Goal: Task Accomplishment & Management: Manage account settings

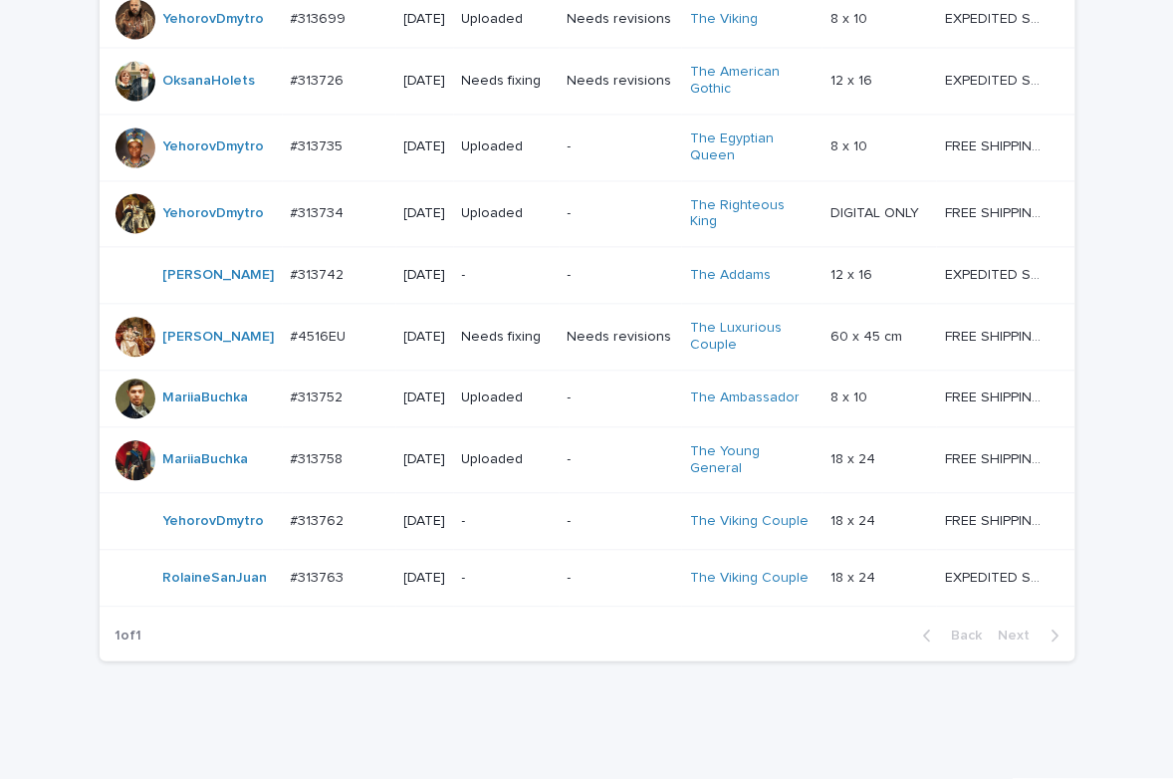
scroll to position [1058, 0]
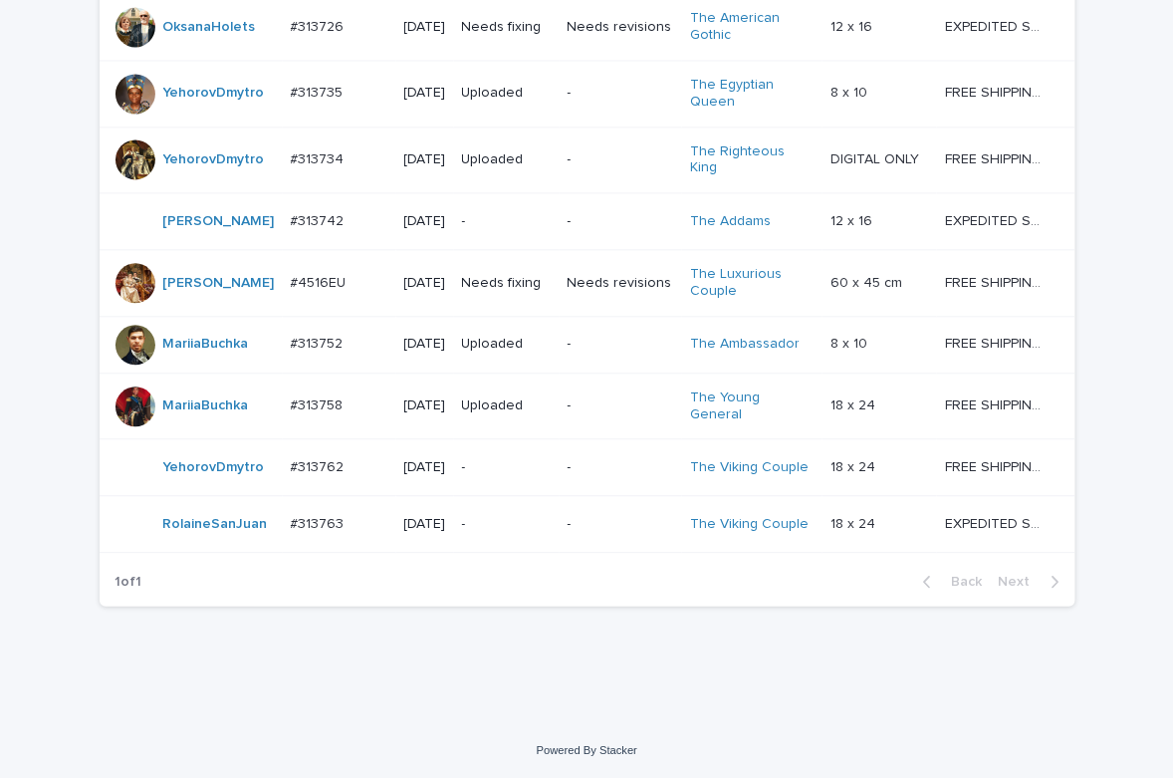
click at [503, 527] on p "-" at bounding box center [507, 524] width 90 height 17
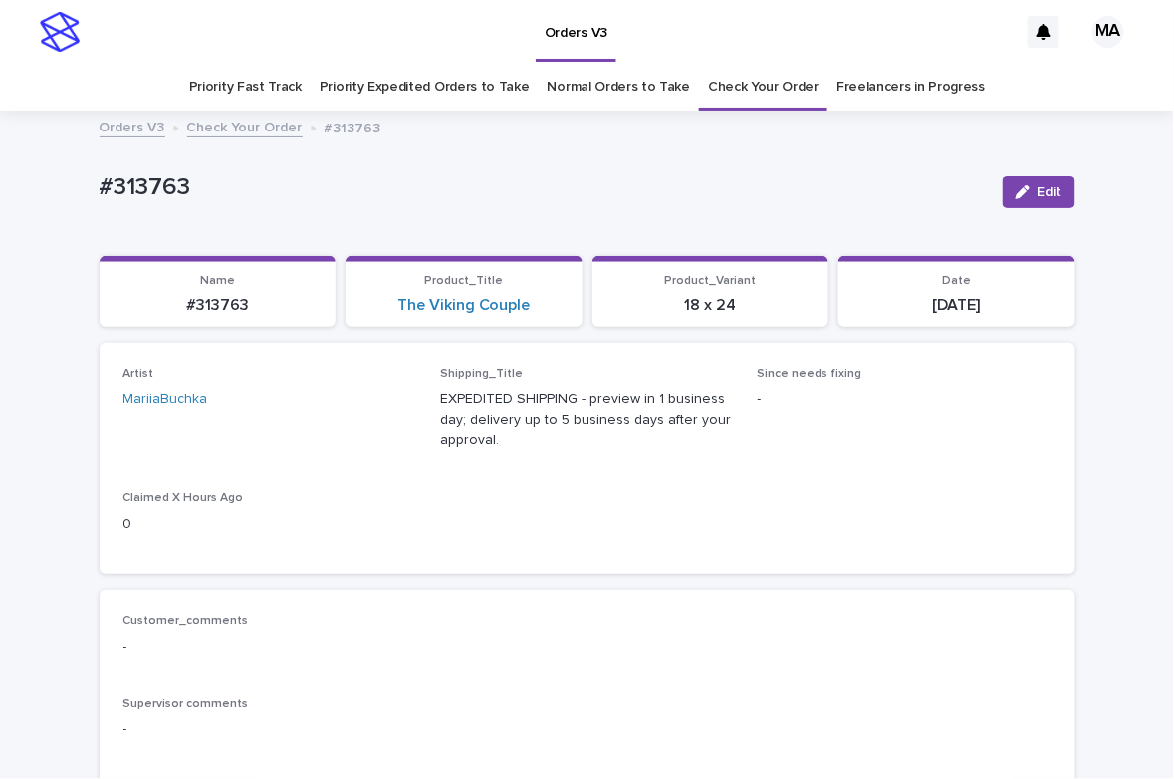
click at [812, 191] on p "#313763" at bounding box center [543, 187] width 887 height 29
click at [796, 197] on p "#313763" at bounding box center [543, 187] width 887 height 29
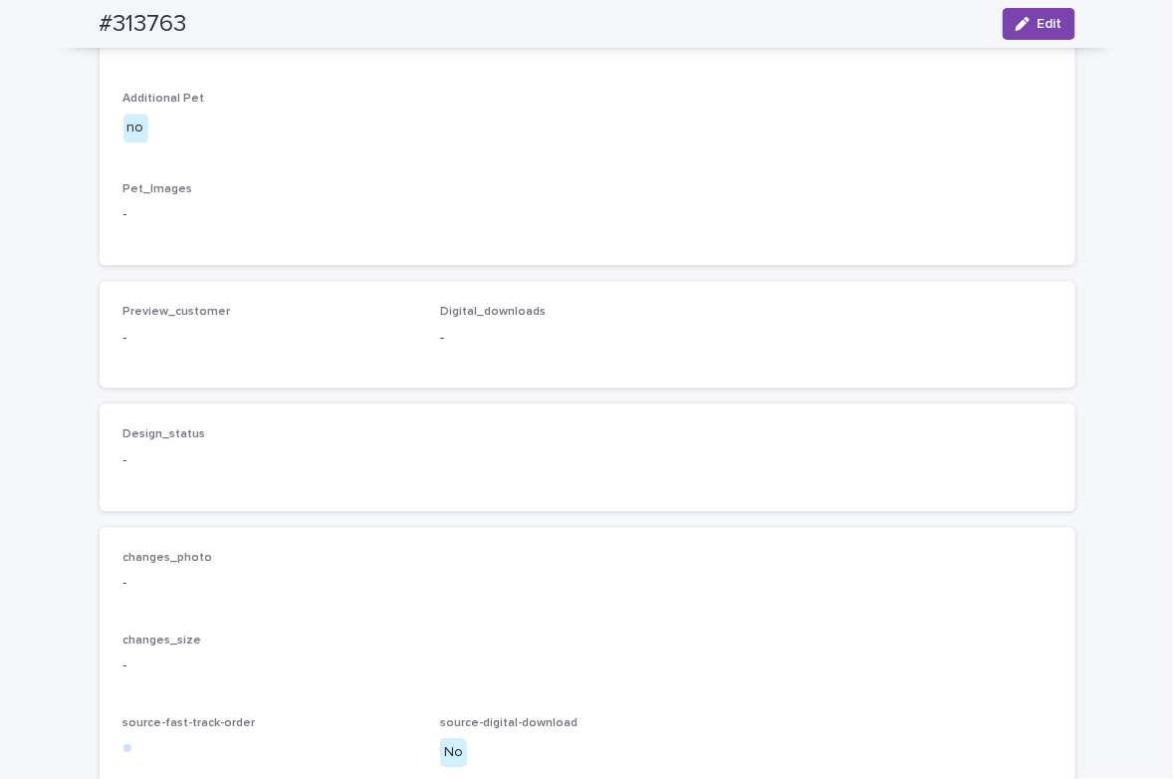
scroll to position [696, 0]
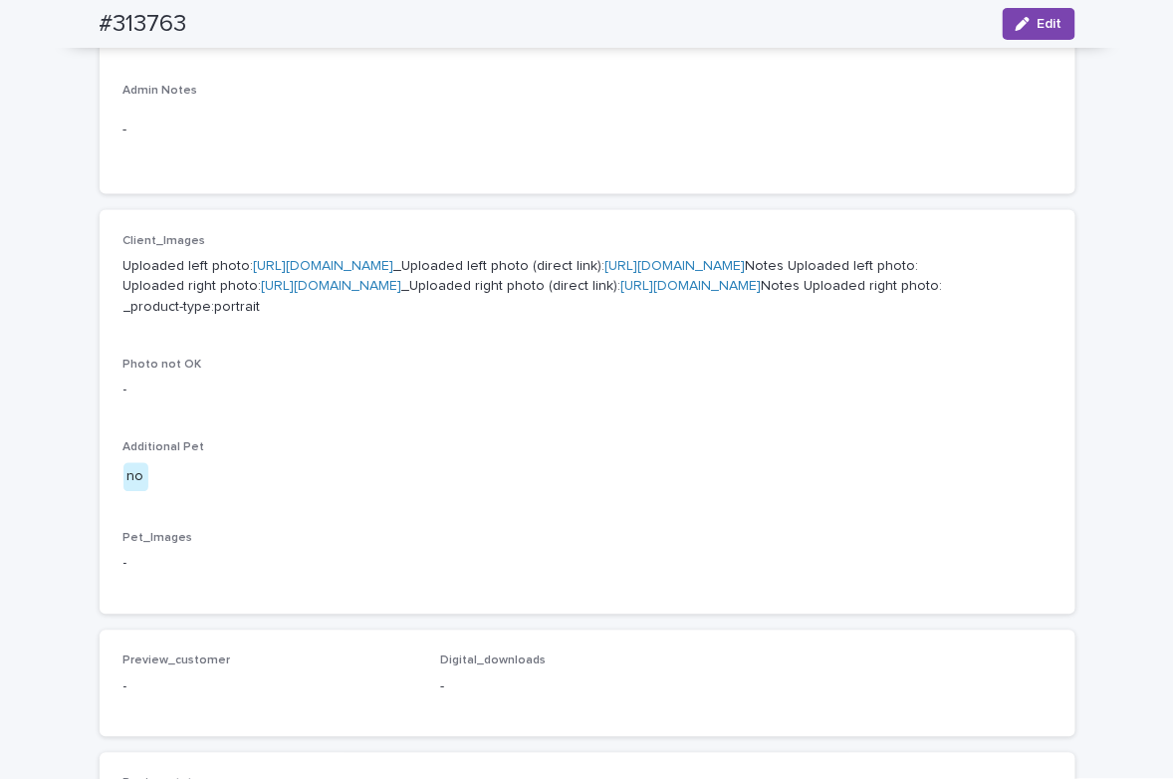
click at [394, 262] on link "https://cdn.shopify.com-uploadkit.app/s/files/1/0033/4807/0511/files/download.h…" at bounding box center [324, 266] width 140 height 14
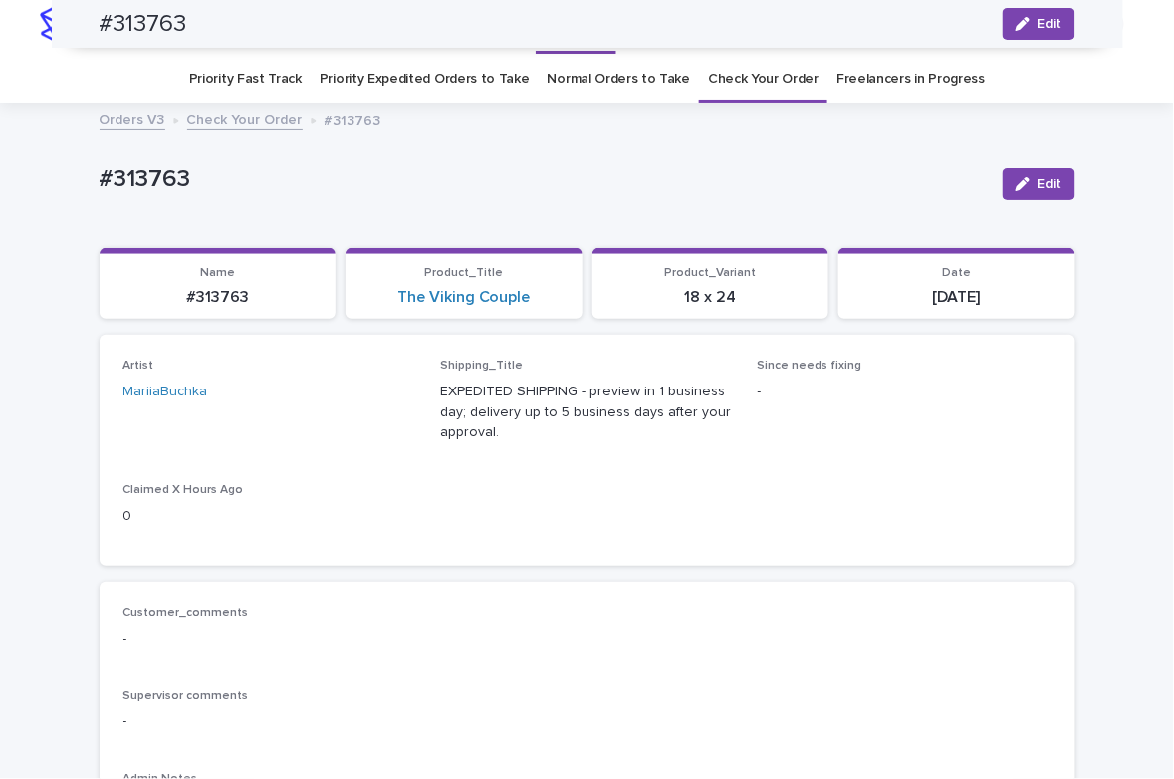
scroll to position [0, 0]
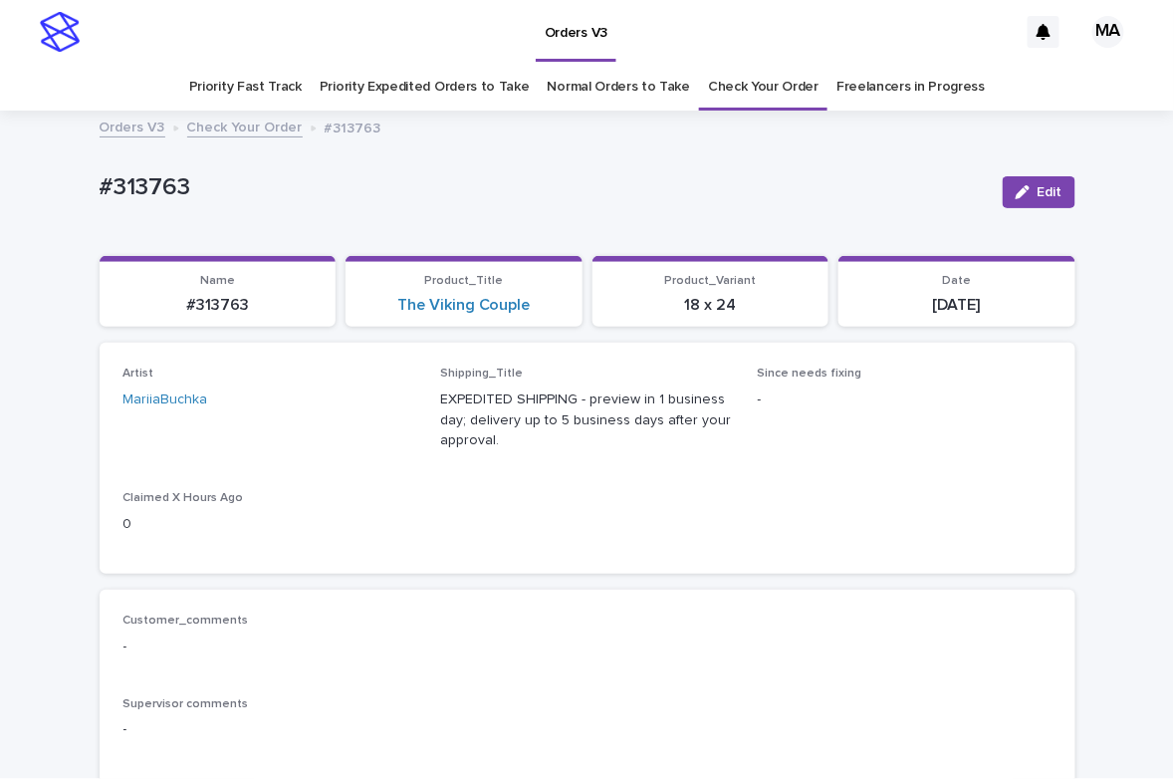
click at [426, 175] on p "#313763" at bounding box center [543, 187] width 887 height 29
click at [1044, 192] on span "Edit" at bounding box center [1050, 192] width 25 height 14
click at [369, 414] on icon at bounding box center [379, 409] width 20 height 20
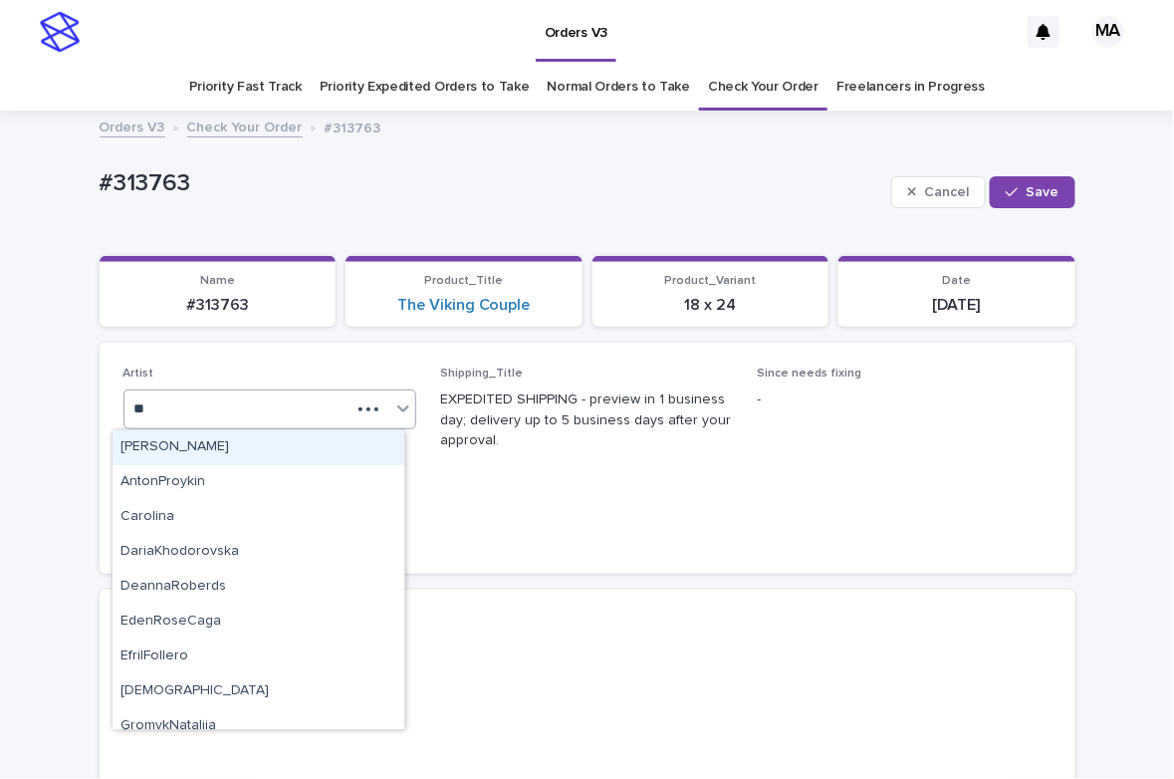
type input "***"
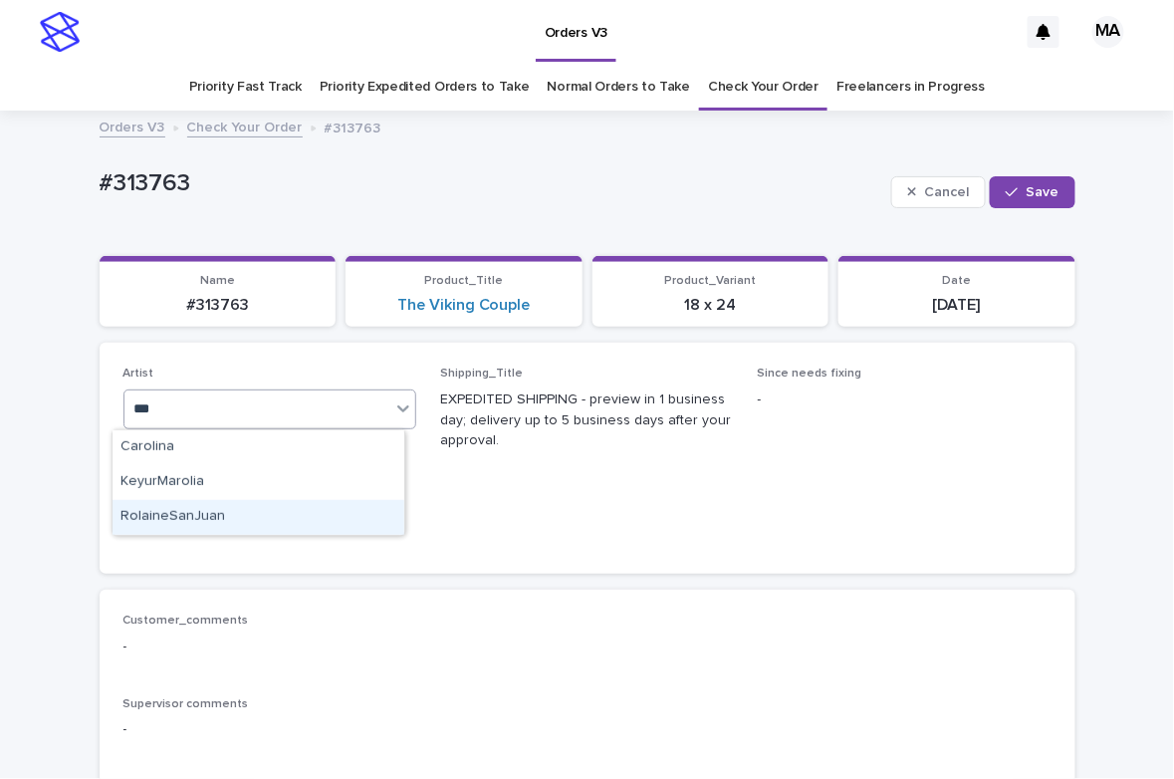
click at [296, 523] on div "RolaineSanJuan" at bounding box center [259, 517] width 292 height 35
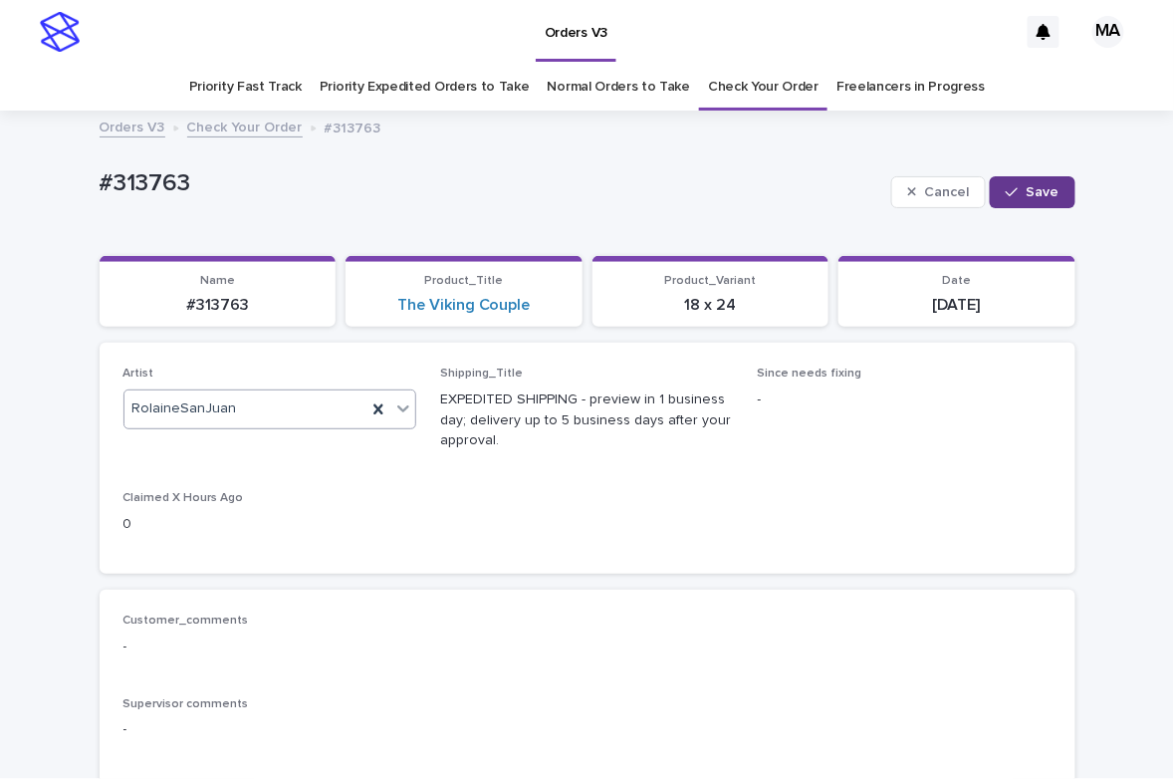
click at [1041, 192] on span "Save" at bounding box center [1043, 192] width 33 height 14
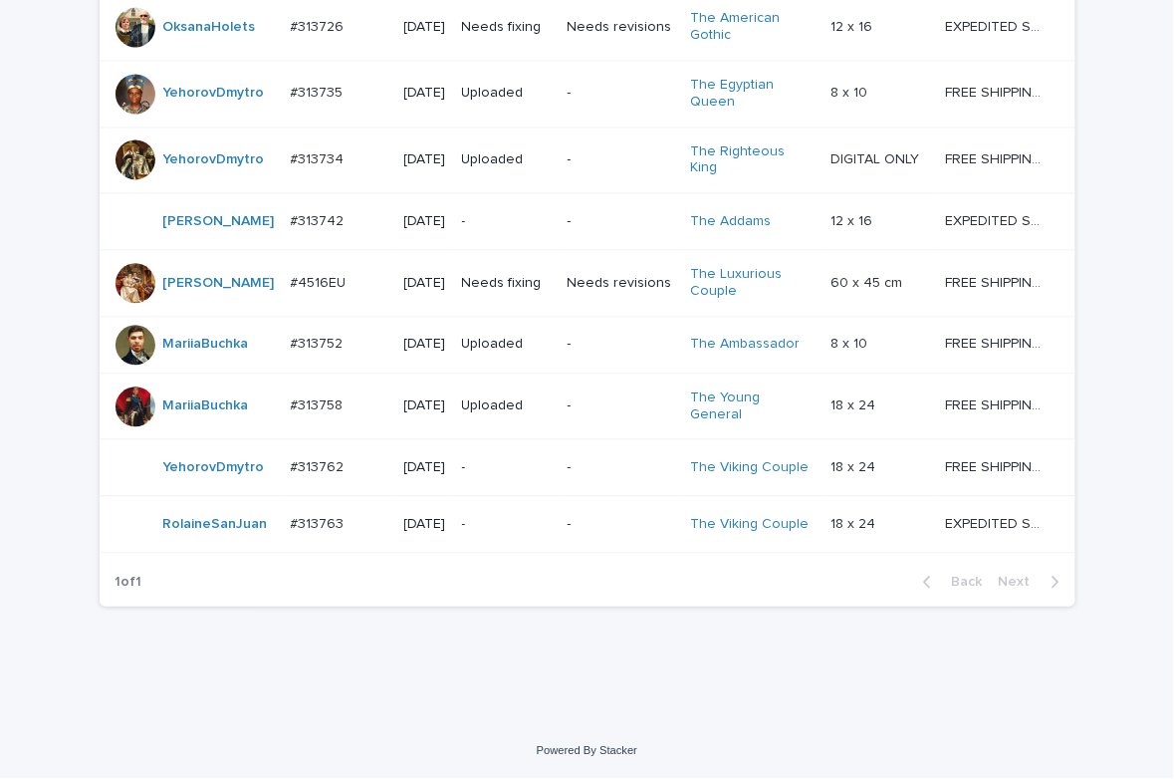
scroll to position [1058, 0]
drag, startPoint x: 33, startPoint y: 43, endPoint x: 121, endPoint y: 32, distance: 88.3
click at [33, 43] on div "Loading... Saving… Loading... Saving… Check Your Order Artist Name Date Design_…" at bounding box center [587, 10] width 1174 height 1425
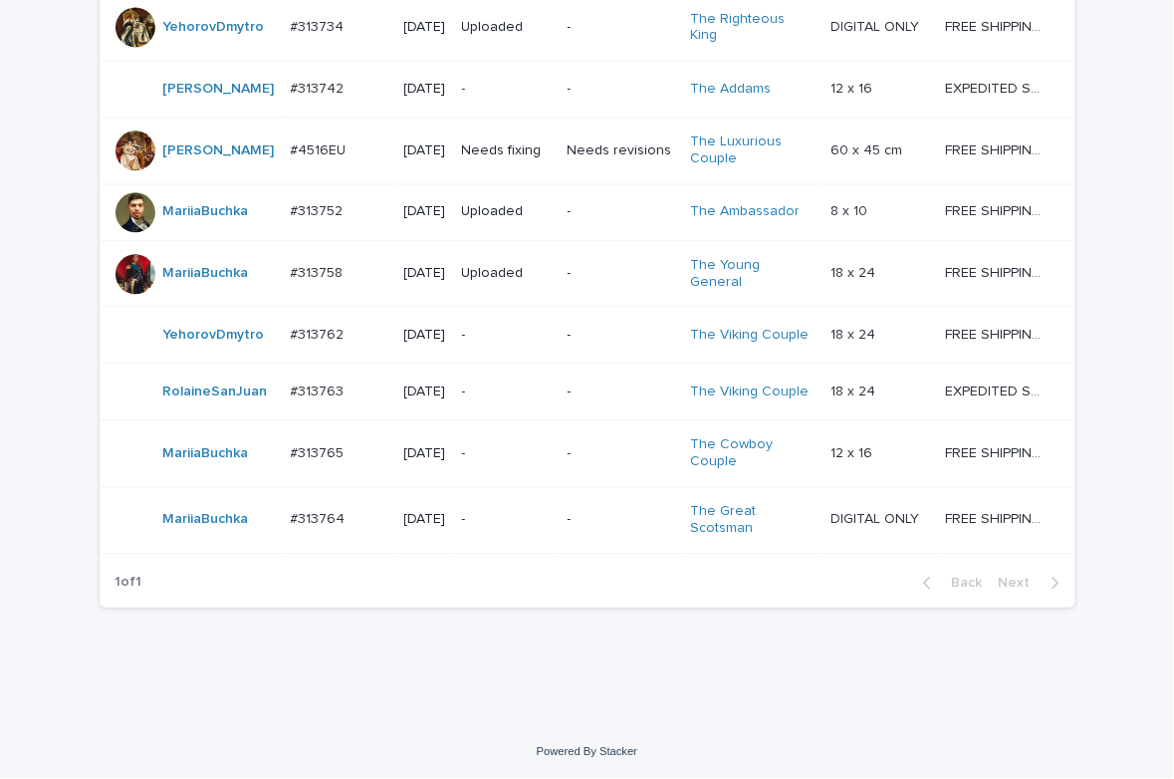
scroll to position [1190, 0]
